Goal: Task Accomplishment & Management: Use online tool/utility

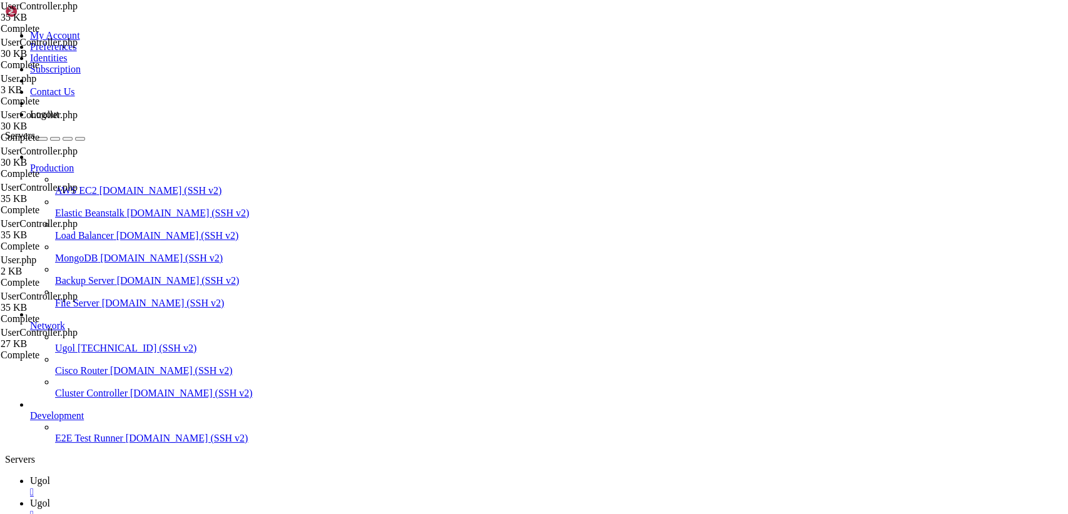
type input "/var/www/my-old-laravel-app/app/Http/Controllers"
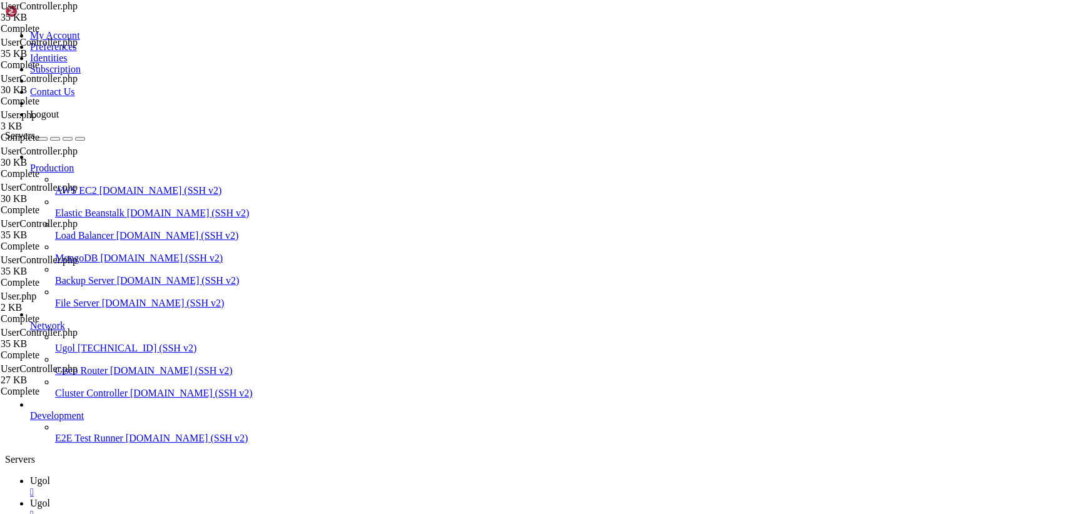
scroll to position [4808, 0]
drag, startPoint x: 187, startPoint y: 64, endPoint x: 596, endPoint y: 547, distance: 632.5
type textarea "}"
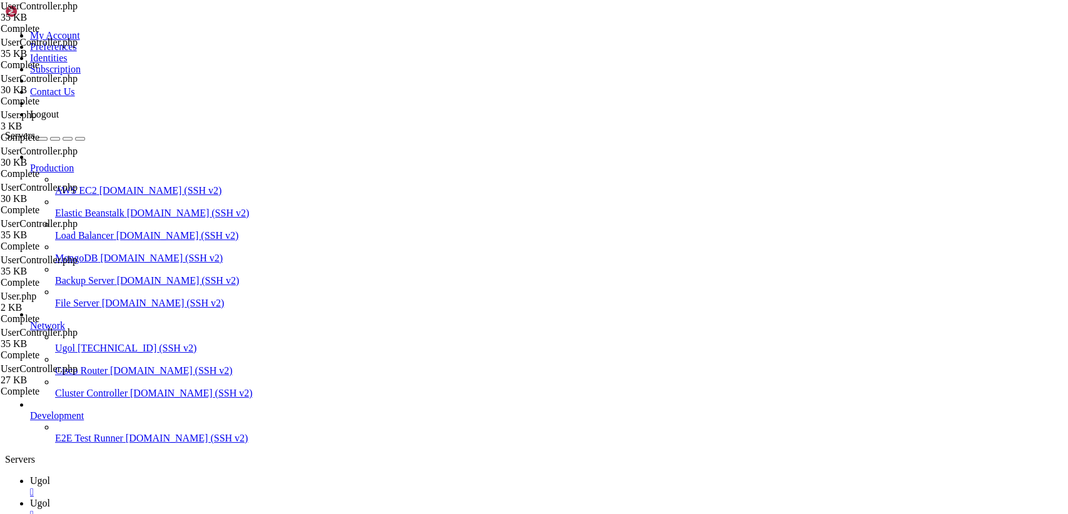
scroll to position [0, 0]
click at [50, 475] on span "Ugol" at bounding box center [40, 480] width 20 height 11
click at [50, 498] on span "Ugol" at bounding box center [40, 503] width 20 height 11
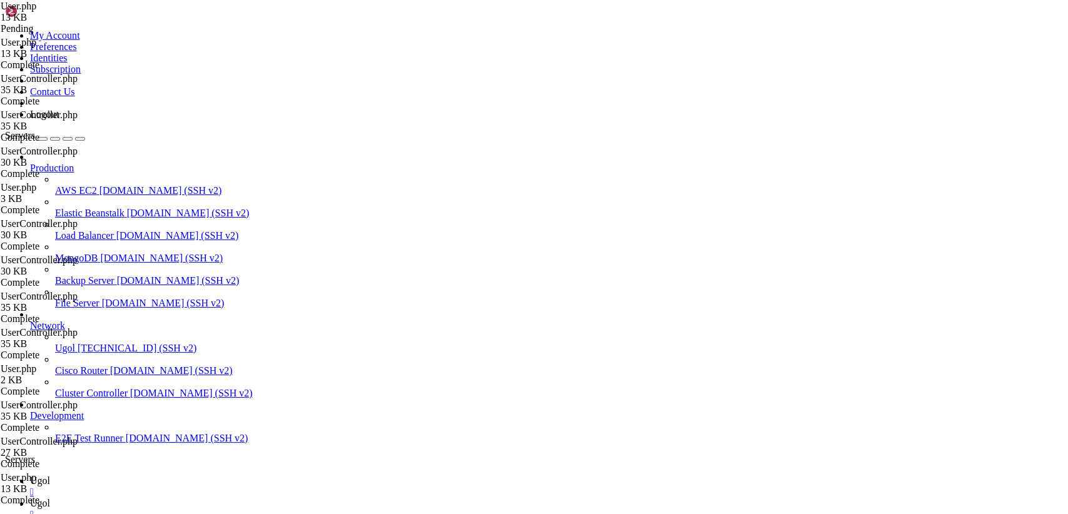
scroll to position [1820, 0]
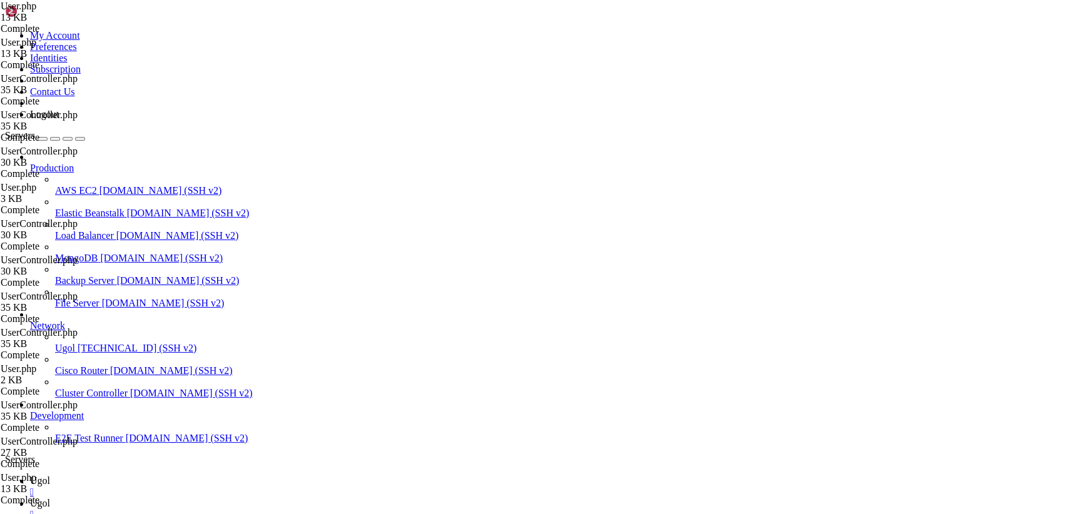
scroll to position [417, 0]
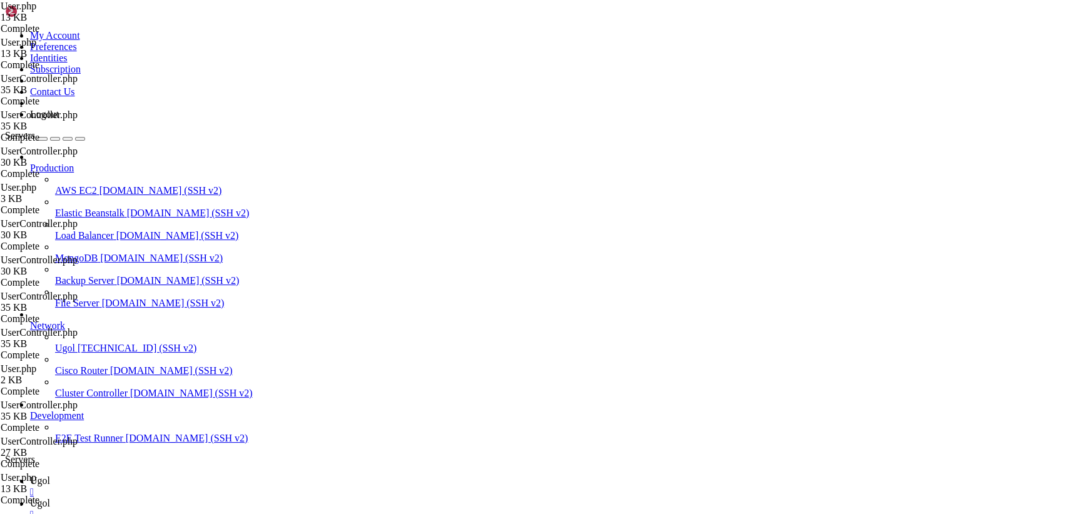
click at [199, 475] on link "Ugol " at bounding box center [546, 486] width 1033 height 23
click at [50, 498] on span "Ugol" at bounding box center [40, 503] width 20 height 11
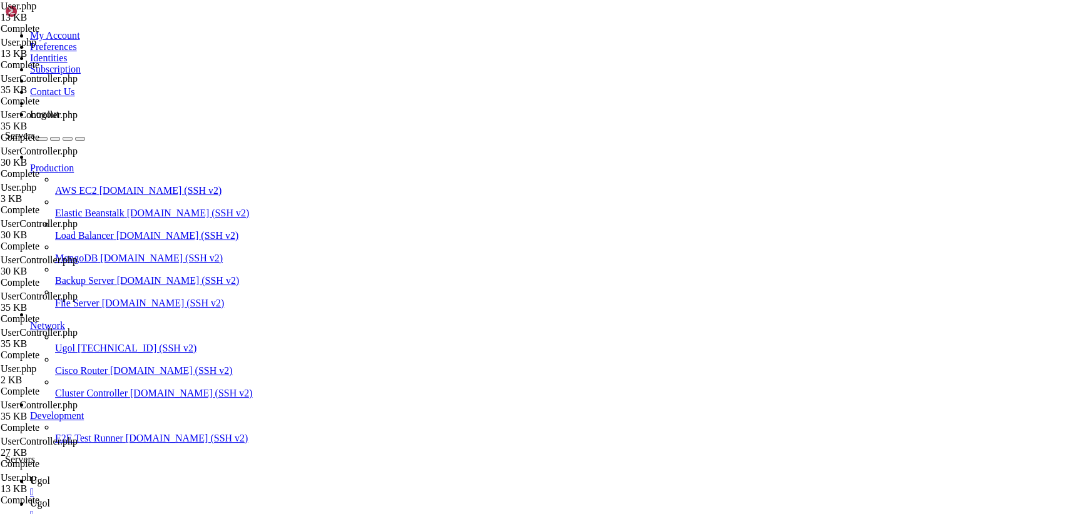
scroll to position [0, 0]
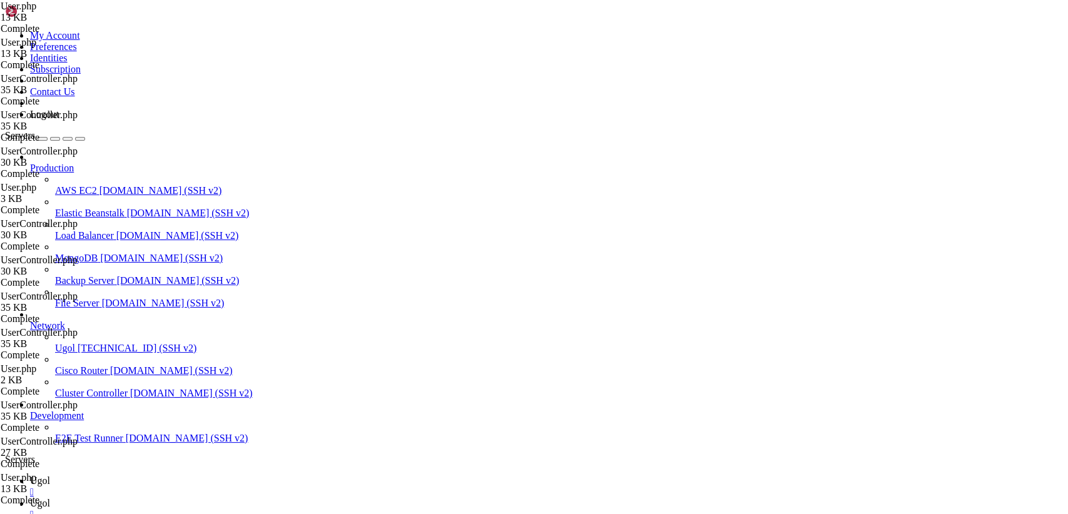
type input "/var/www/my-old-laravel-app/app"
drag, startPoint x: 211, startPoint y: 310, endPoint x: 163, endPoint y: 52, distance: 262.8
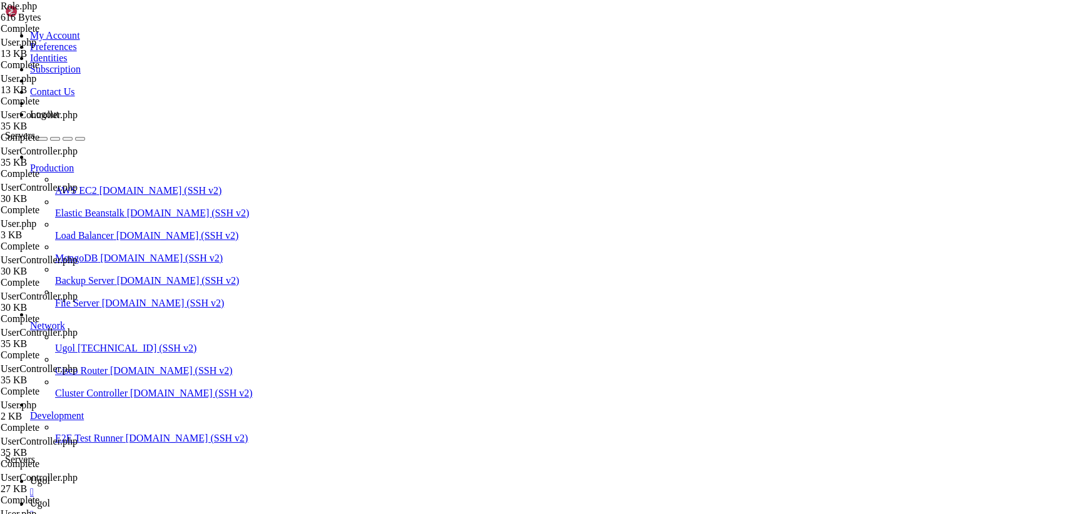
drag, startPoint x: 205, startPoint y: 314, endPoint x: 137, endPoint y: 19, distance: 302.4
paste textarea "}"
type textarea "}"
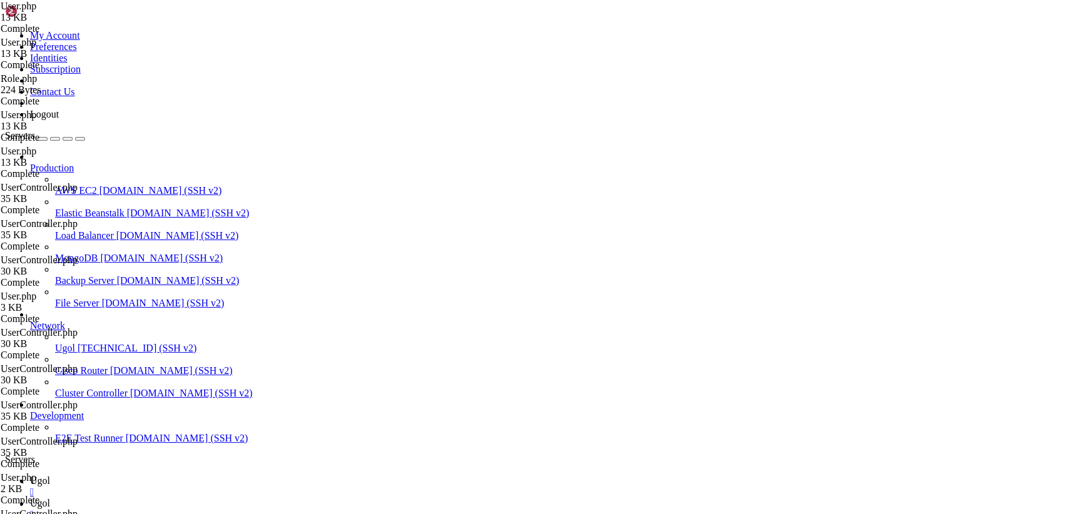
scroll to position [0, 0]
drag, startPoint x: 218, startPoint y: 486, endPoint x: 133, endPoint y: -41, distance: 533.5
drag, startPoint x: 187, startPoint y: 61, endPoint x: 509, endPoint y: 547, distance: 582.8
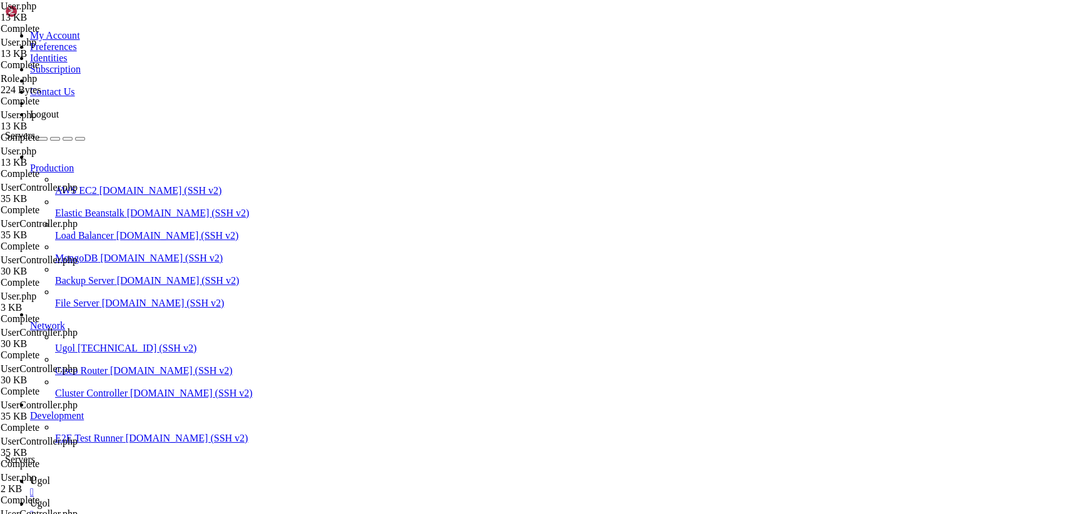
paste textarea
type textarea "}"
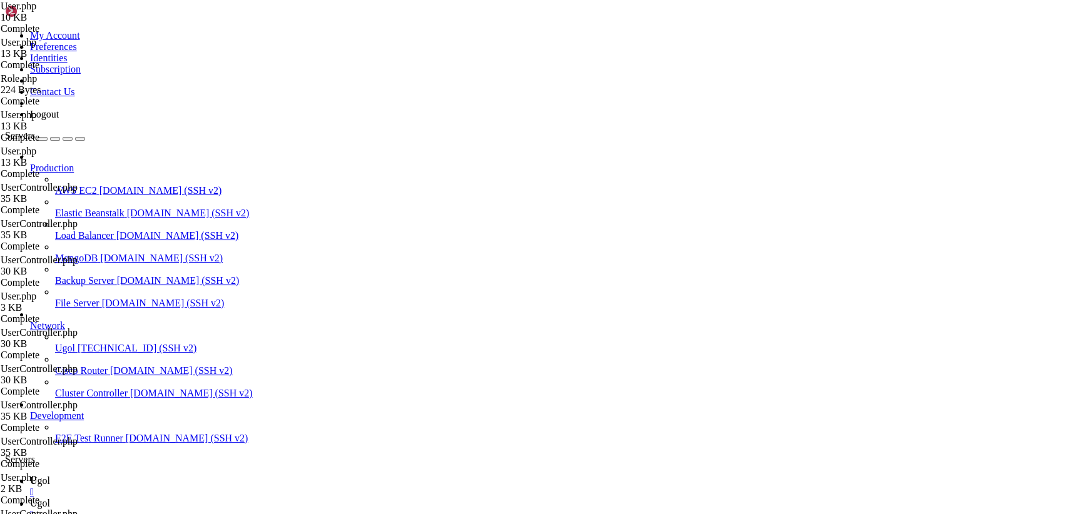
scroll to position [0, 0]
click at [177, 475] on link "Ugol " at bounding box center [546, 486] width 1033 height 23
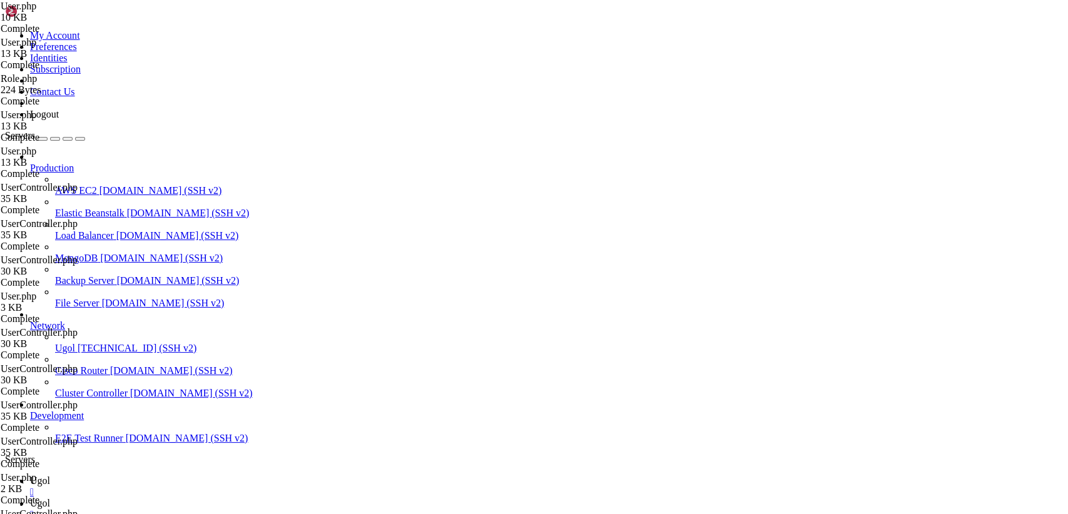
scroll to position [510, 0]
drag, startPoint x: 18, startPoint y: 730, endPoint x: 181, endPoint y: 1128, distance: 429.8
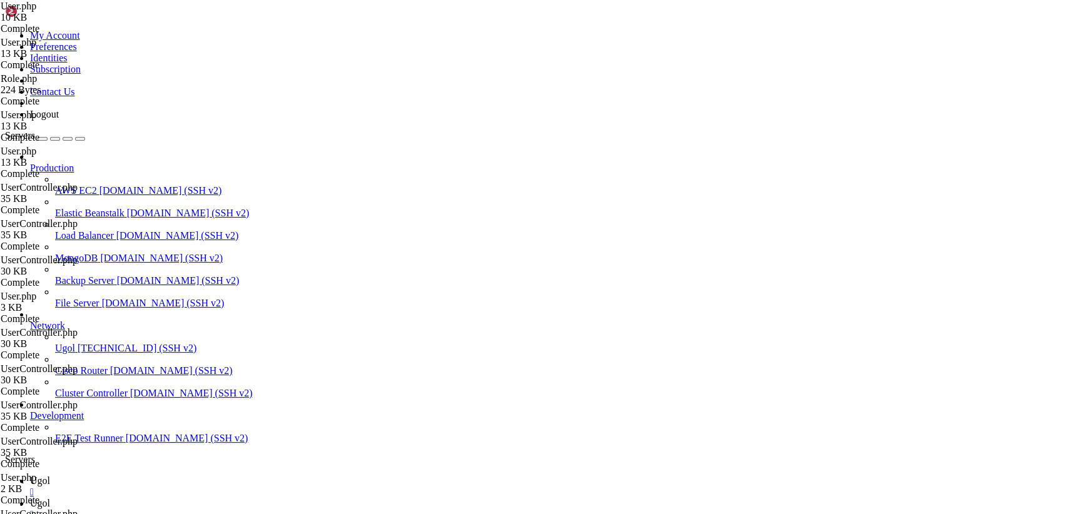
scroll to position [956, 0]
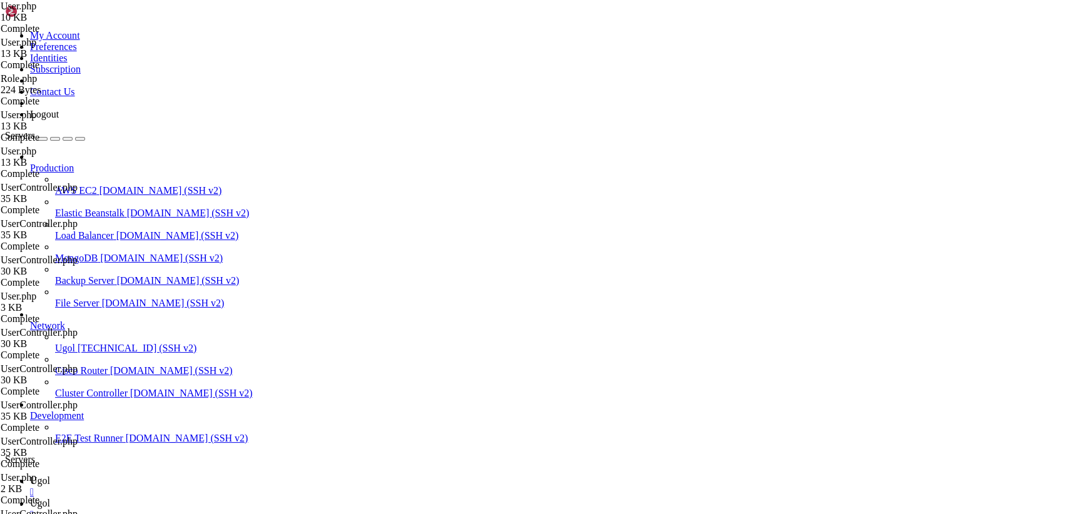
scroll to position [1106, 0]
click at [50, 498] on span "Ugol" at bounding box center [40, 503] width 20 height 11
type input "/var/www/my-old-laravel-app/app/Models"
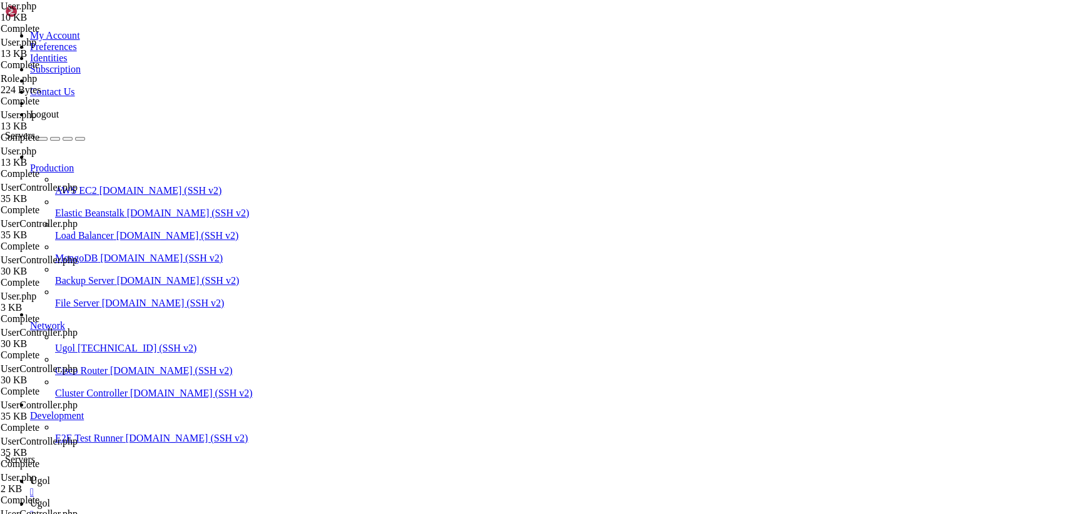
drag, startPoint x: 186, startPoint y: 62, endPoint x: 444, endPoint y: 532, distance: 536.1
paste textarea
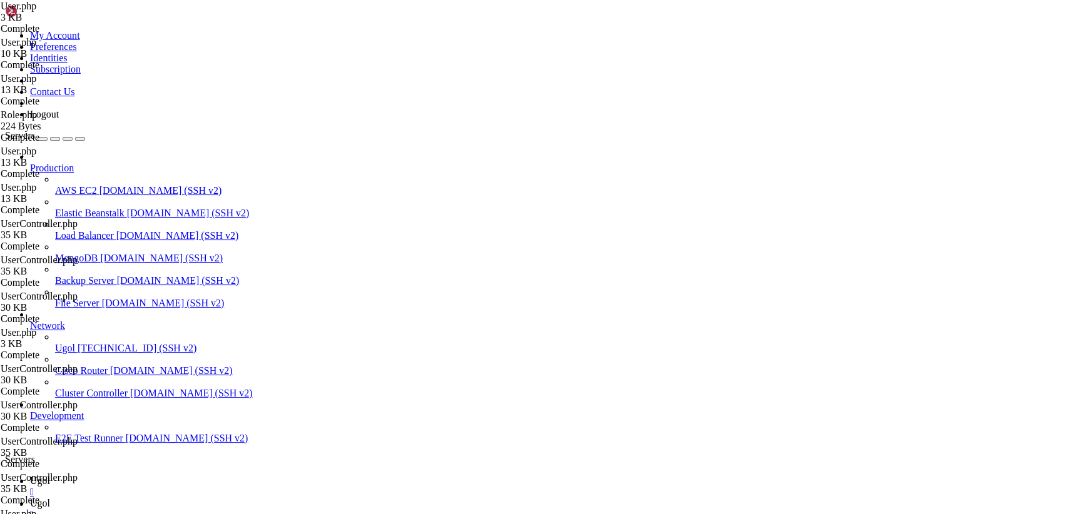
type textarea "}"
click at [50, 475] on span "Ugol" at bounding box center [40, 480] width 20 height 11
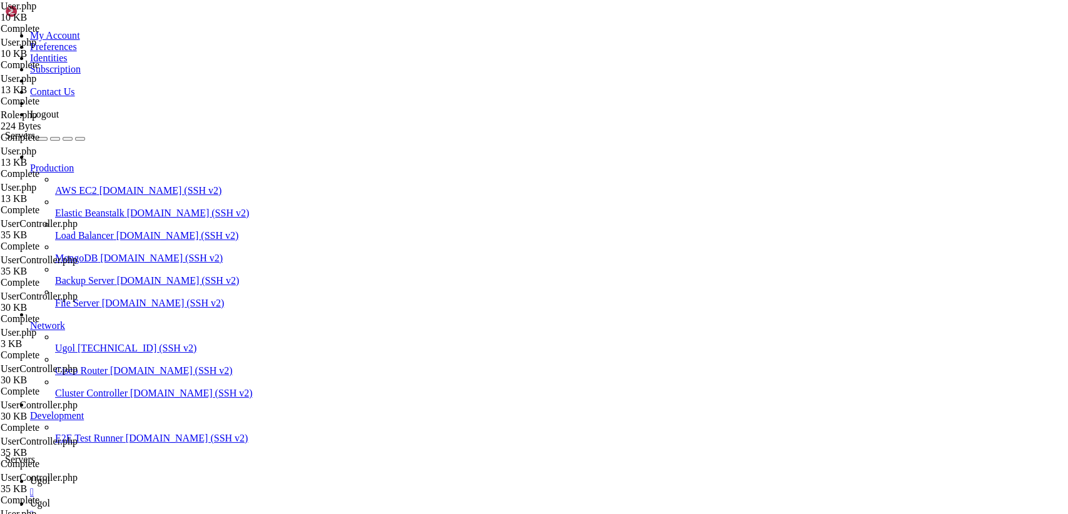
click at [50, 498] on span "Ugol" at bounding box center [40, 503] width 20 height 11
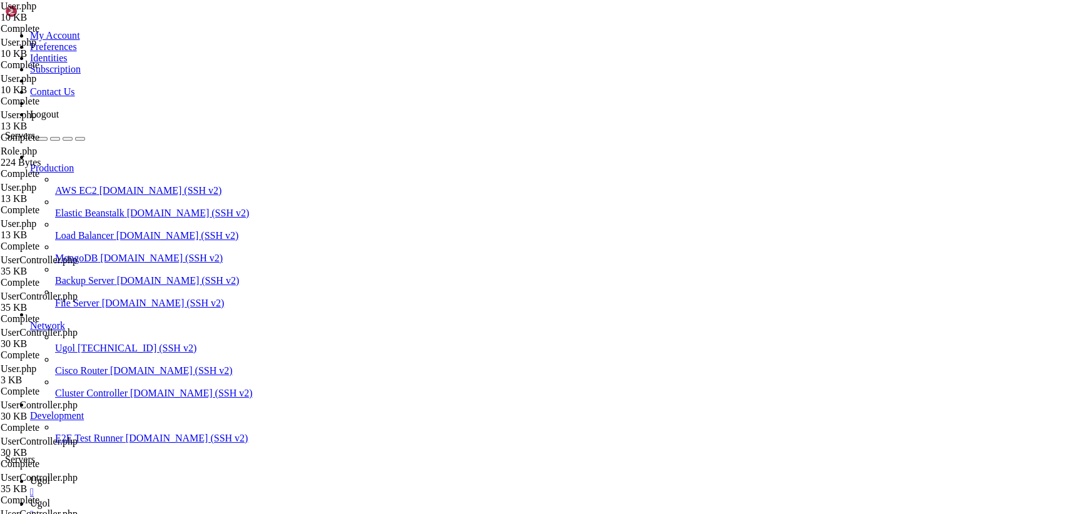
drag, startPoint x: 186, startPoint y: 63, endPoint x: 533, endPoint y: 547, distance: 595.4
type textarea "}"
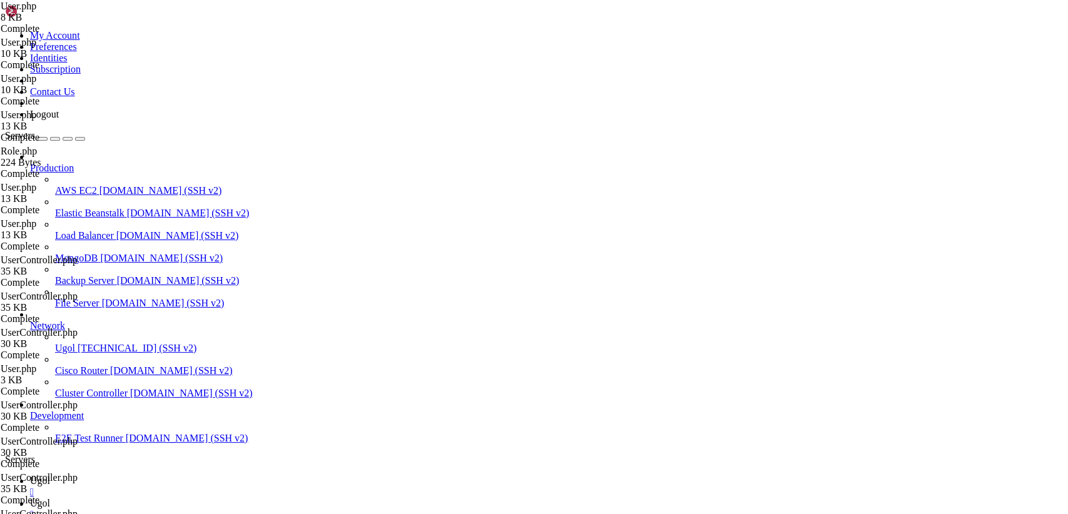
drag, startPoint x: 201, startPoint y: 297, endPoint x: 225, endPoint y: 315, distance: 30.3
paste textarea
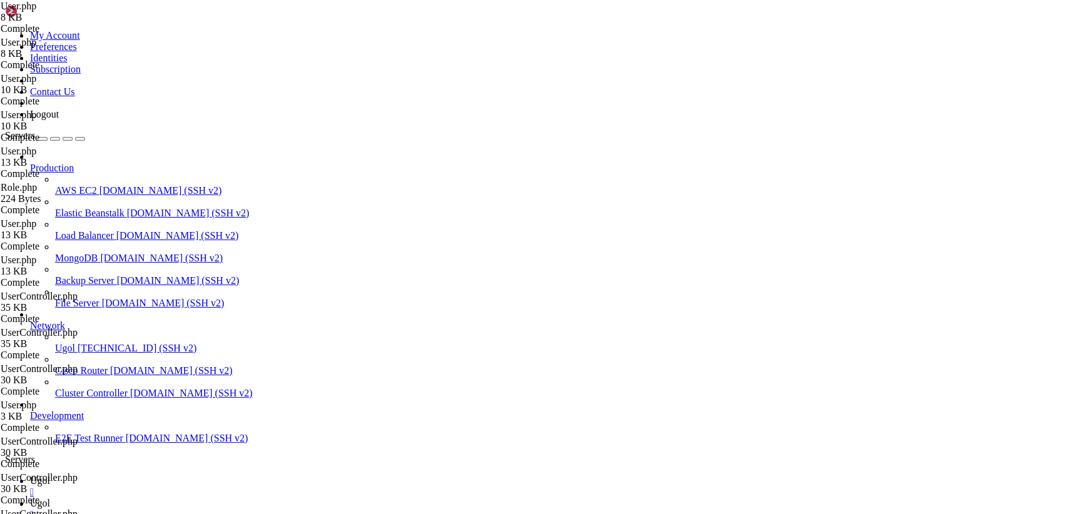
type textarea "}"
drag, startPoint x: 201, startPoint y: 259, endPoint x: 209, endPoint y: 264, distance: 9.0
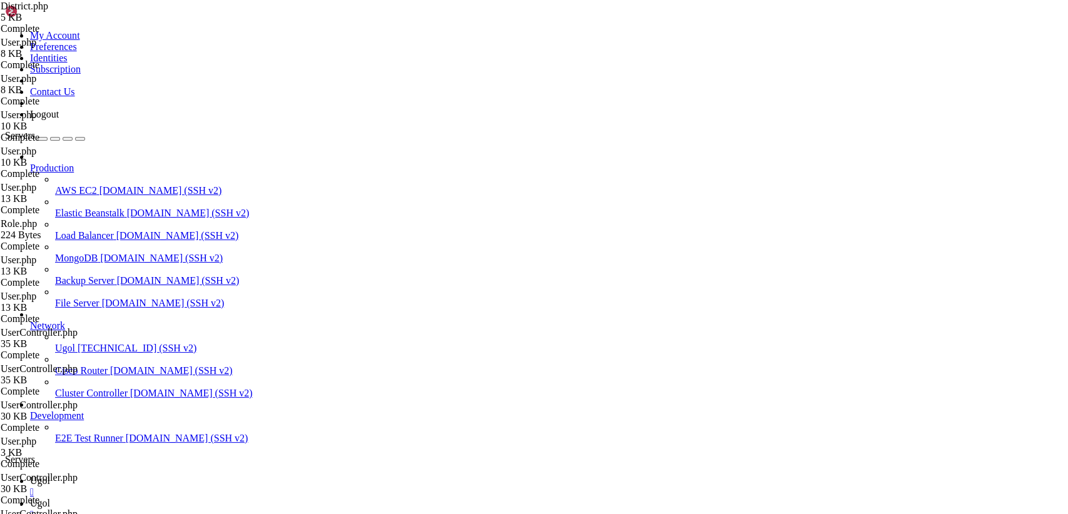
type textarea "public function users(){ return $this->belongsToMany('App\User', 'user_district…"
drag, startPoint x: 200, startPoint y: 258, endPoint x: 230, endPoint y: 271, distance: 33.0
type textarea "return $this->belongsToMany('App\User', 'user_district', 'district_id', 'user_i…"
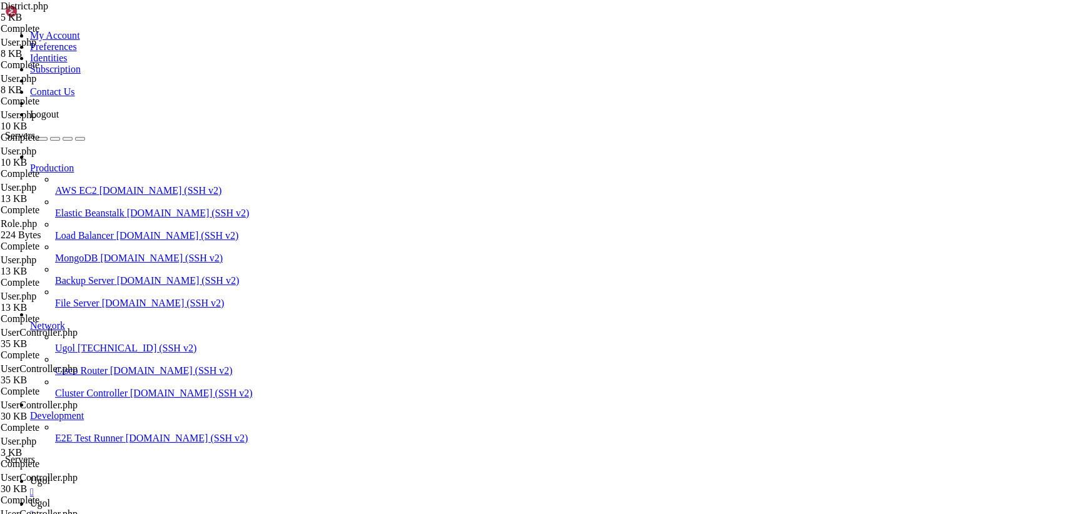
drag, startPoint x: 188, startPoint y: 64, endPoint x: 525, endPoint y: 547, distance: 588.8
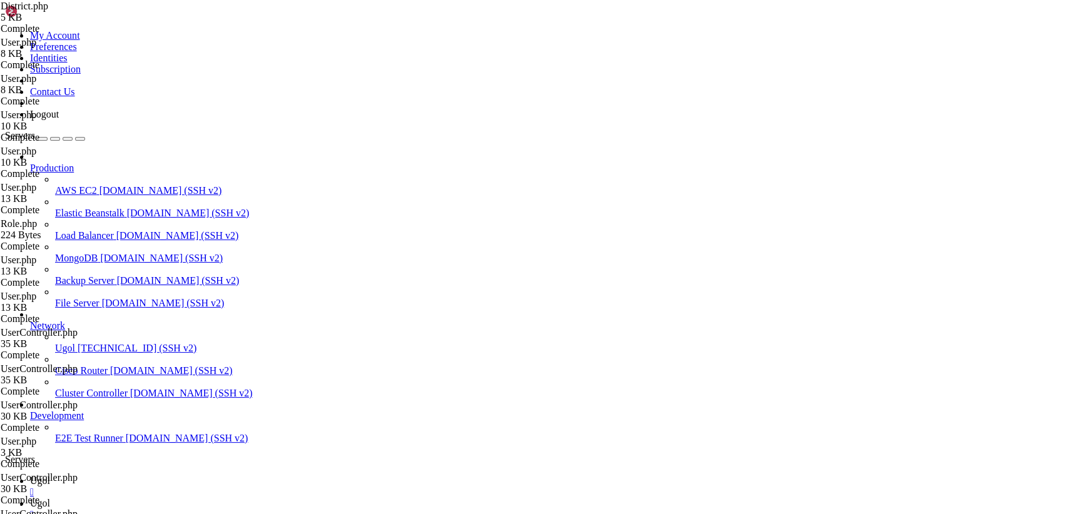
drag, startPoint x: 213, startPoint y: 485, endPoint x: 143, endPoint y: 12, distance: 478.6
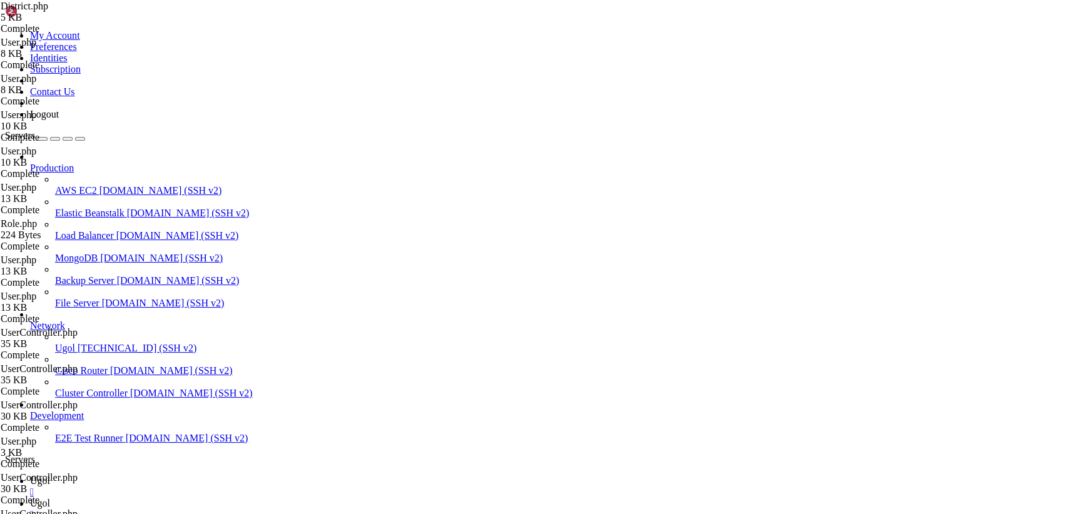
drag, startPoint x: 187, startPoint y: 63, endPoint x: 543, endPoint y: 547, distance: 600.4
type textarea "}"
paste textarea "}"
type textarea "}"
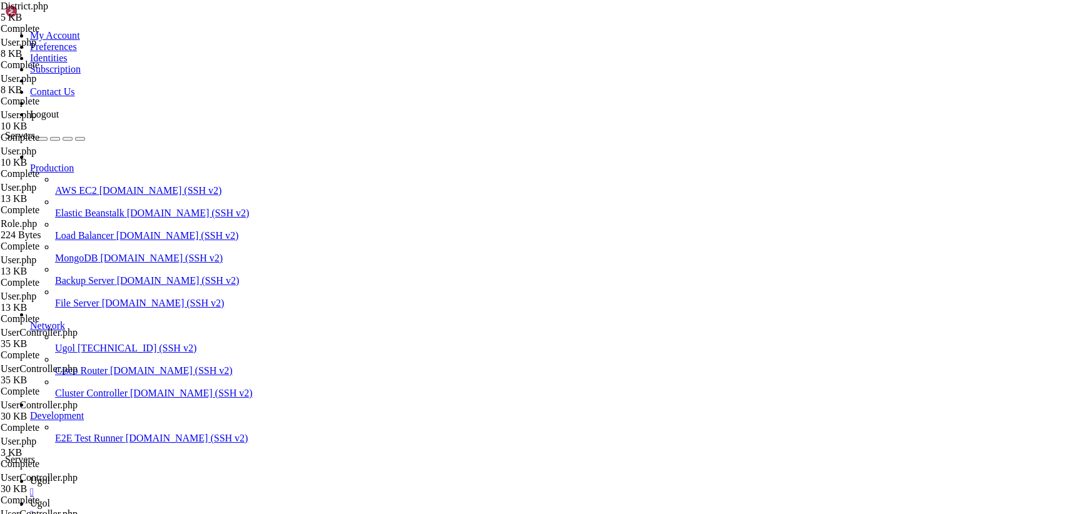
scroll to position [0, 0]
click at [50, 475] on span "Ugol" at bounding box center [40, 480] width 20 height 11
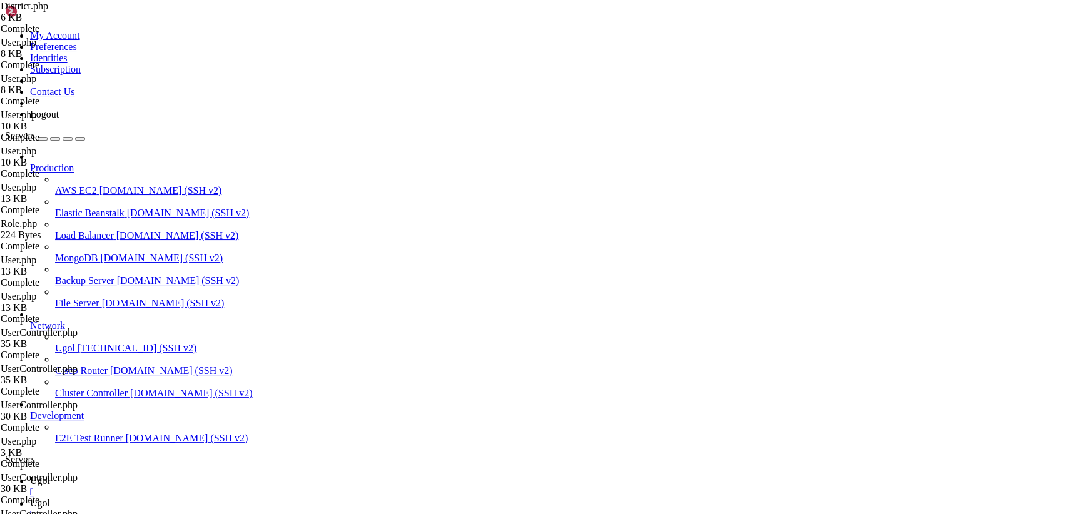
scroll to position [1297, 0]
click at [30, 498] on icon at bounding box center [30, 503] width 0 height 11
type input "/var/www/my-old-laravel-app/app"
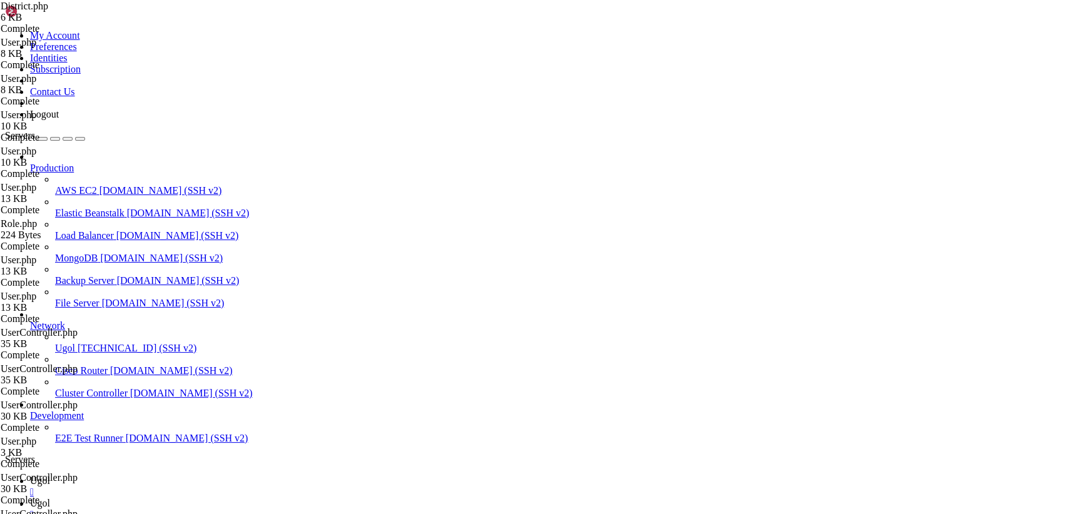
scroll to position [139, 0]
drag, startPoint x: 188, startPoint y: 66, endPoint x: 547, endPoint y: 547, distance: 600.2
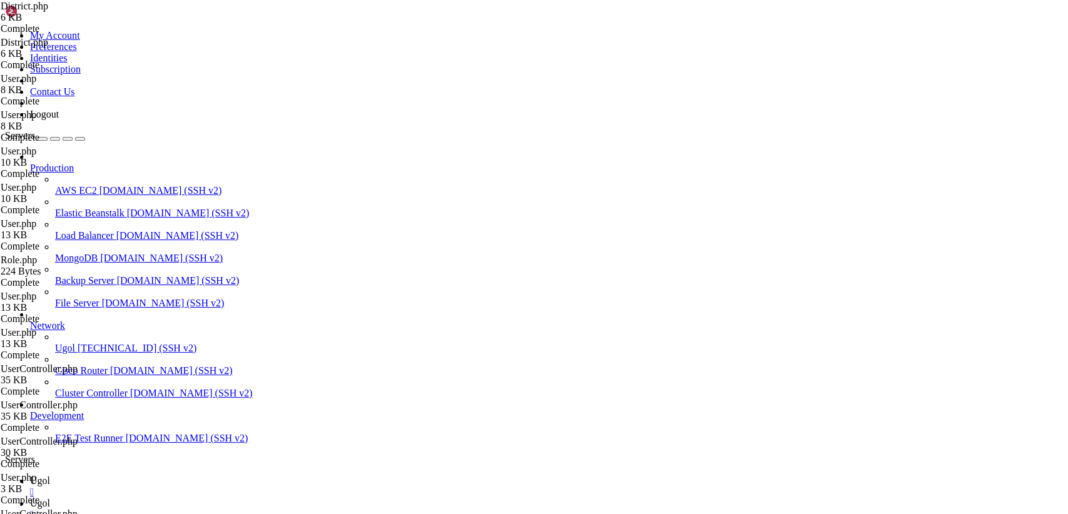
type textarea "}"
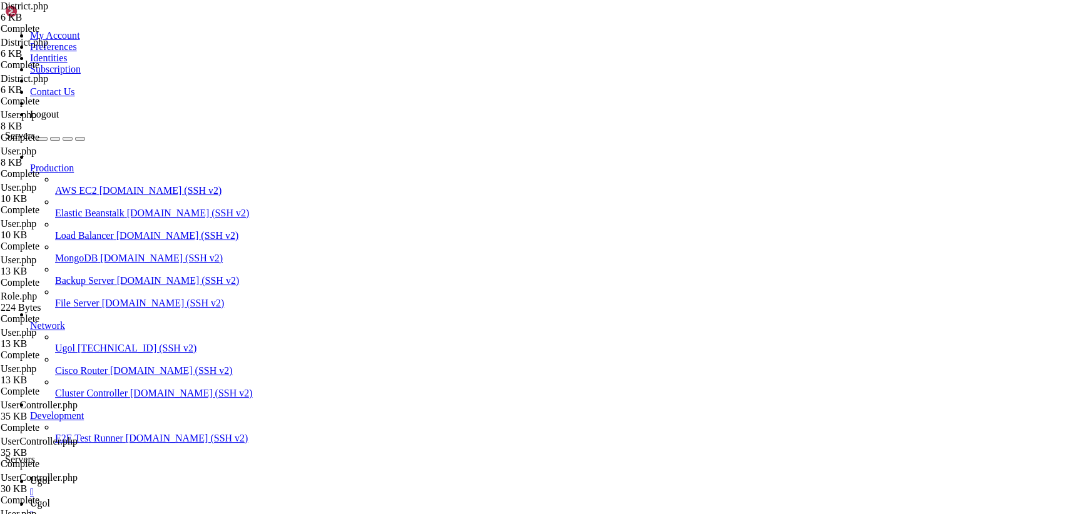
drag, startPoint x: 213, startPoint y: 63, endPoint x: 180, endPoint y: 61, distance: 33.2
drag, startPoint x: 190, startPoint y: 62, endPoint x: 398, endPoint y: 547, distance: 527.9
type textarea "}"
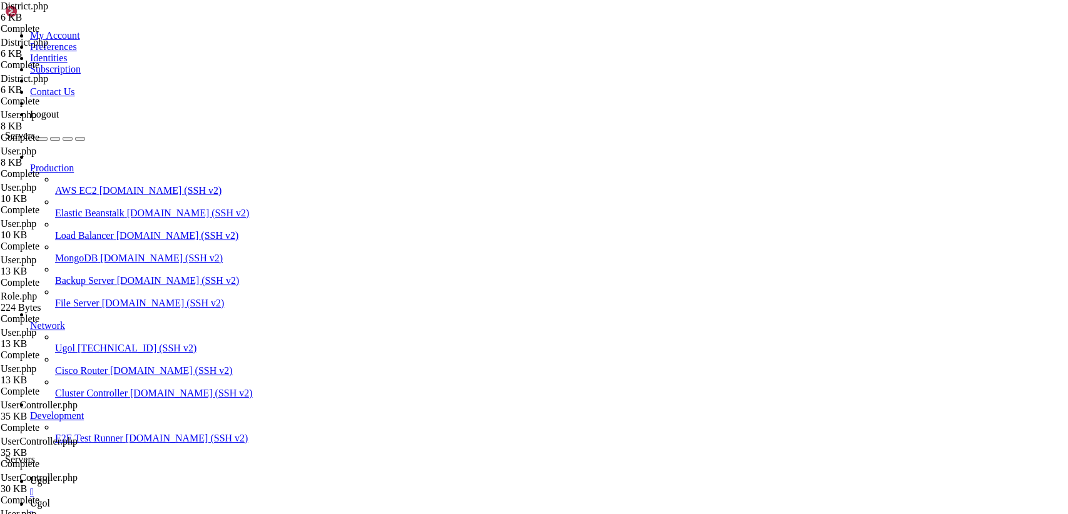
scroll to position [0, 0]
click at [198, 475] on link "Ugol " at bounding box center [546, 486] width 1033 height 23
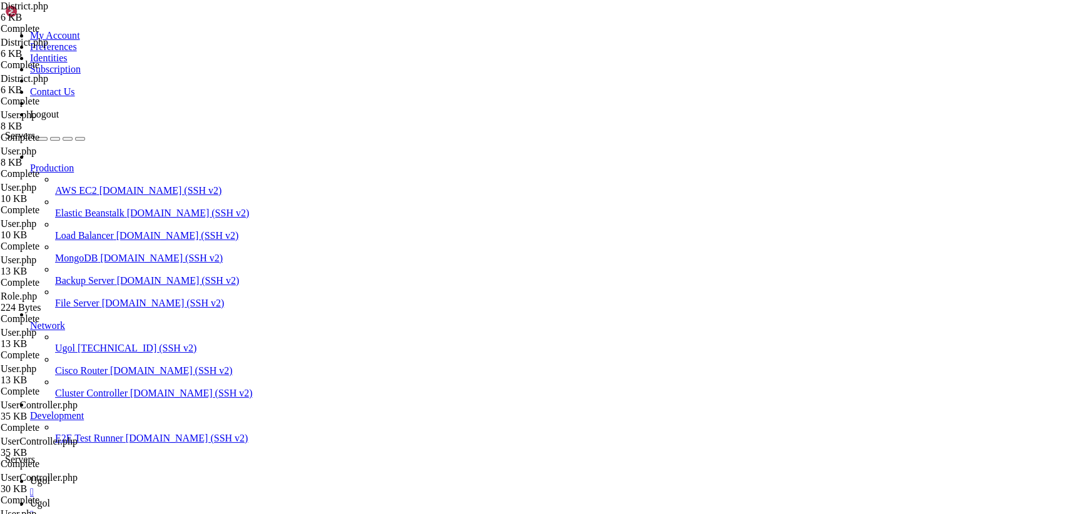
scroll to position [1392, 0]
click at [231, 498] on link "Ugol " at bounding box center [546, 509] width 1033 height 23
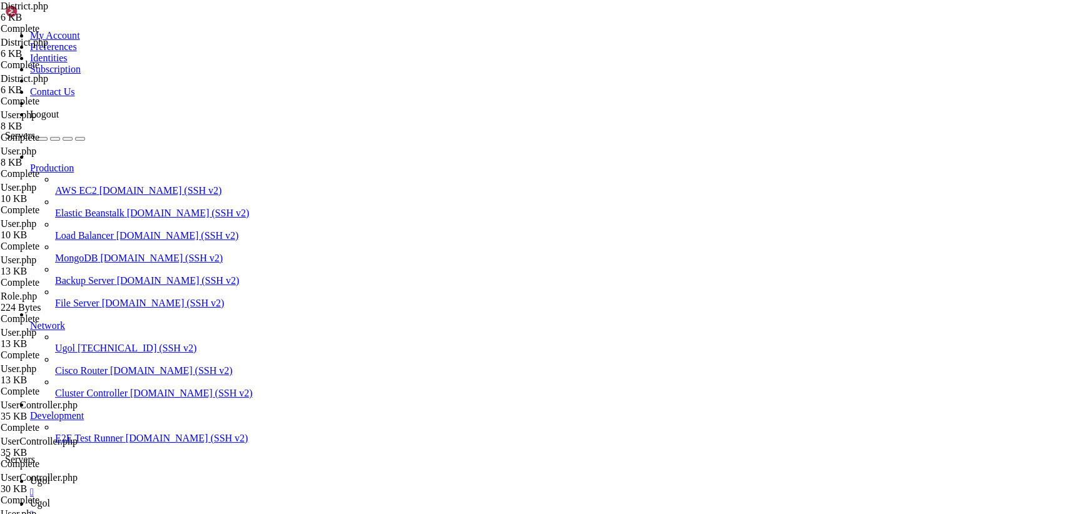
type input "/var/www/my-old-laravel-app/app/Http/Controllers"
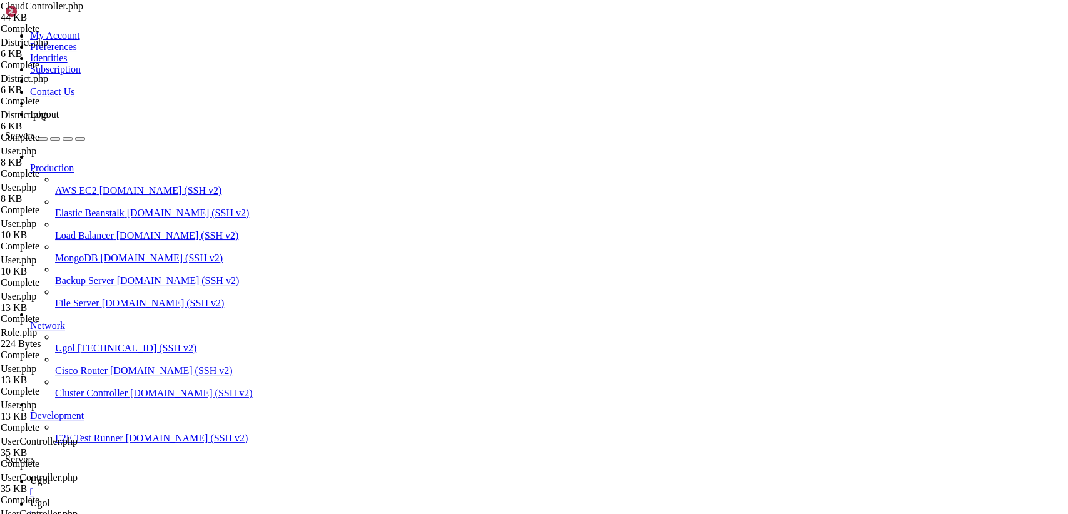
scroll to position [5168, 0]
drag, startPoint x: 186, startPoint y: 63, endPoint x: 535, endPoint y: 547, distance: 596.8
paste textarea
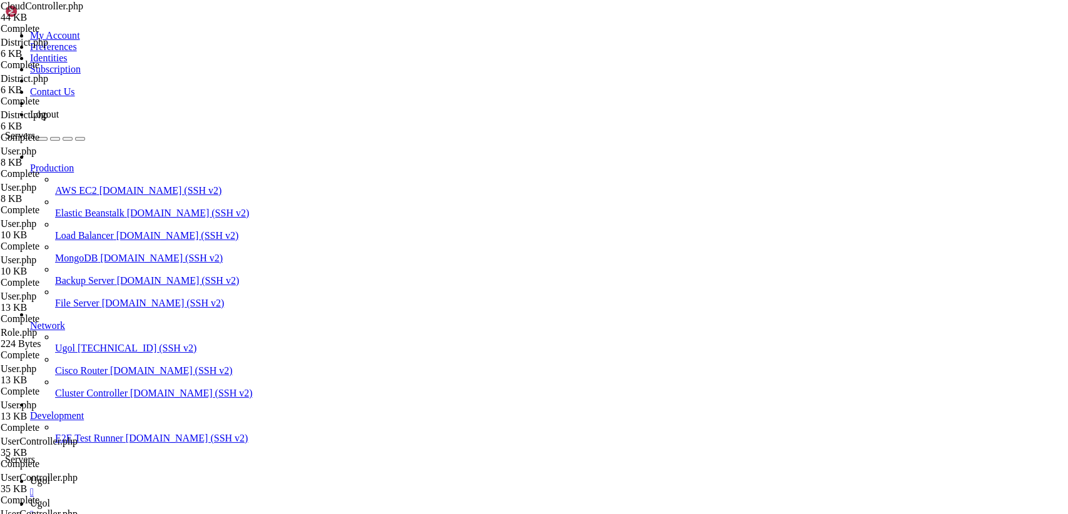
type textarea "}"
click at [241, 498] on link "Ugol " at bounding box center [546, 509] width 1033 height 23
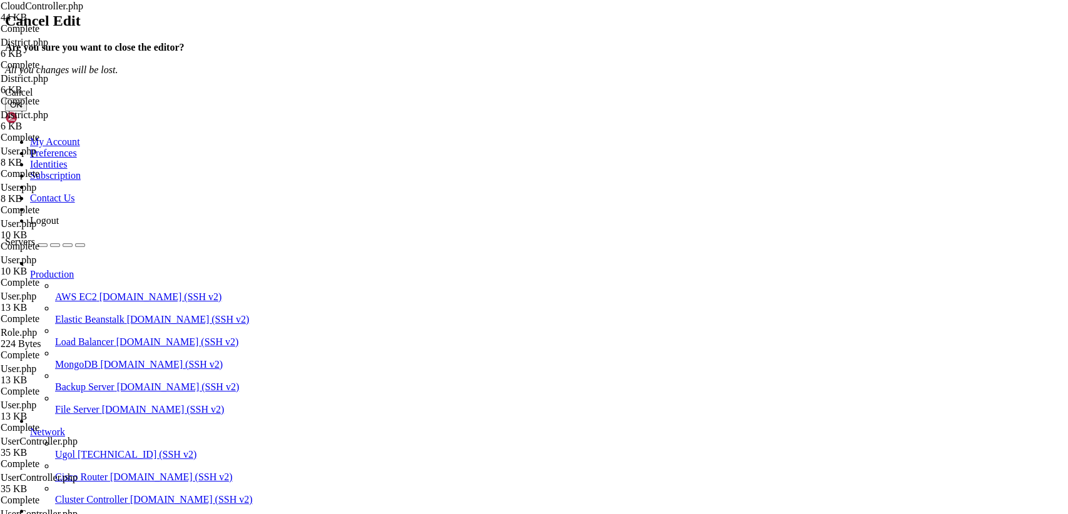
click at [27, 111] on button "OK" at bounding box center [16, 104] width 22 height 13
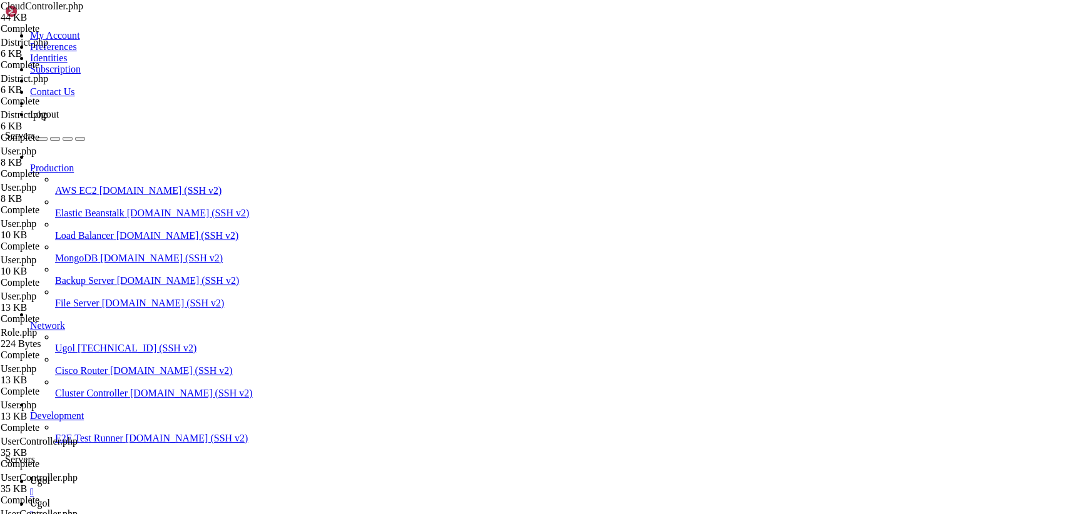
scroll to position [0, 0]
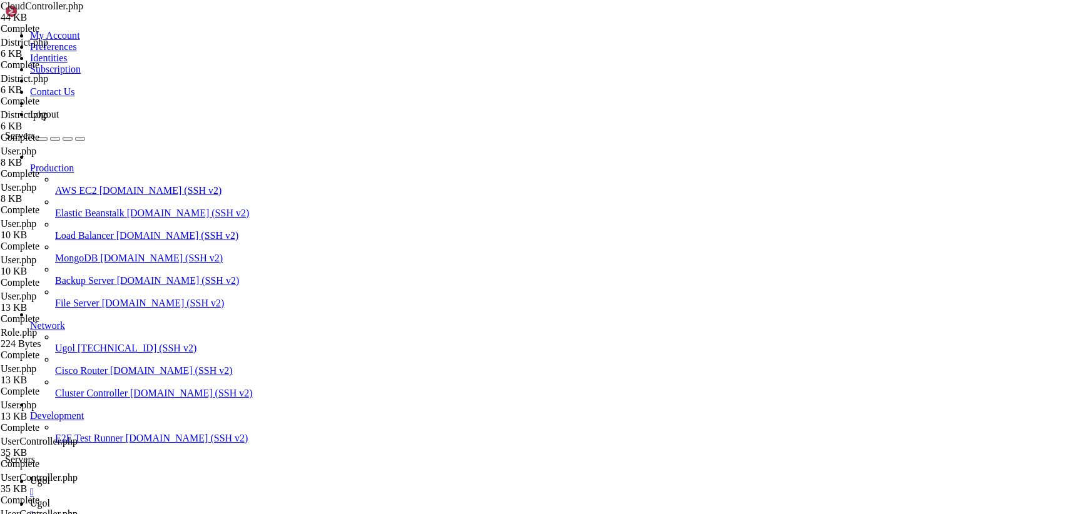
type input "/var/www/my-old-laravel-app/app"
drag, startPoint x: 268, startPoint y: 76, endPoint x: 239, endPoint y: 76, distance: 28.8
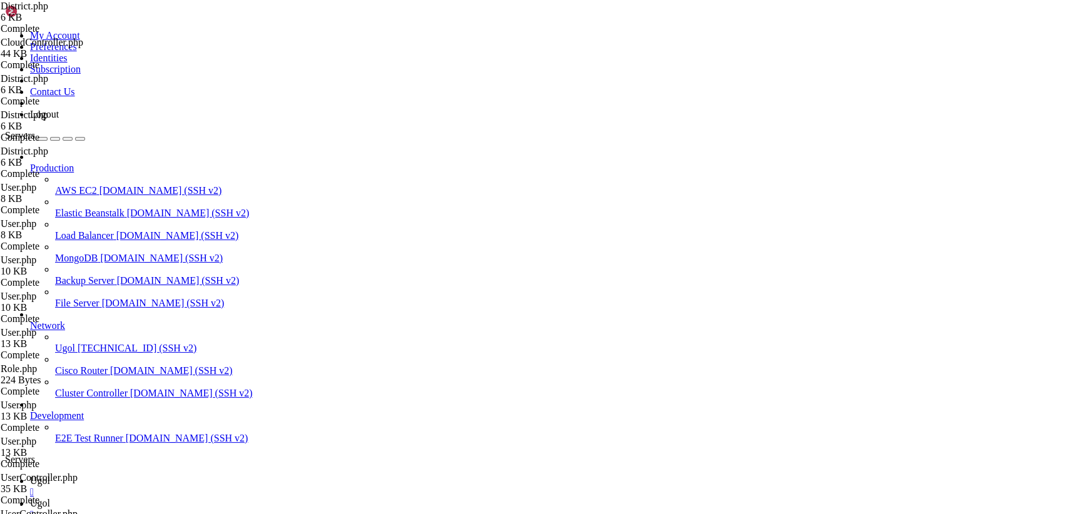
type textarea "use HasFactory;"
